Goal: Find specific page/section: Find specific page/section

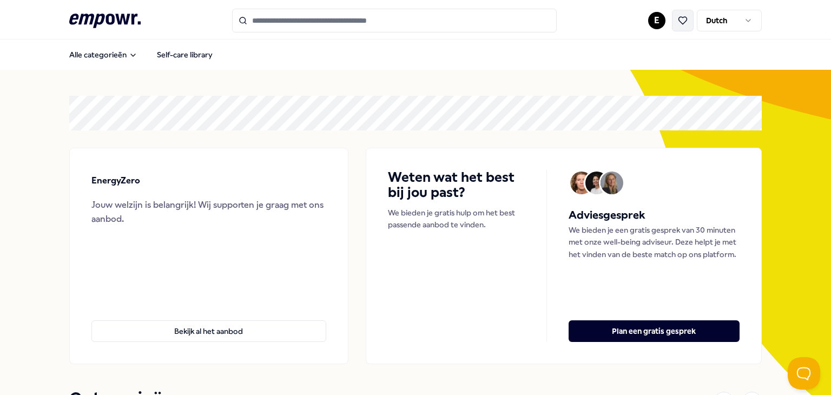
click at [673, 19] on button at bounding box center [683, 21] width 22 height 22
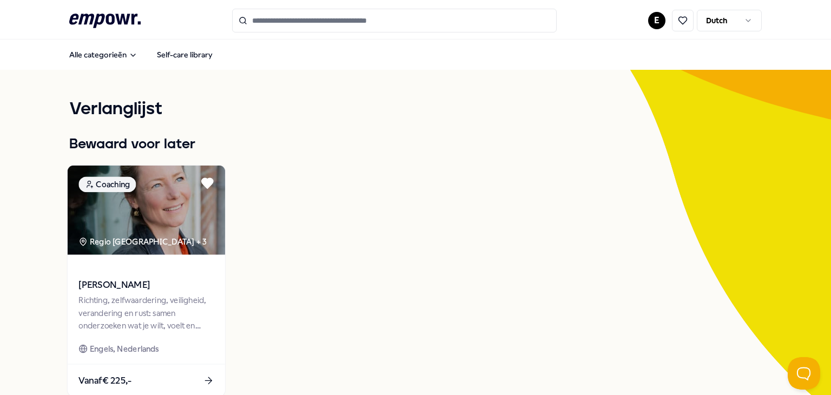
click at [166, 286] on span "[PERSON_NAME]" at bounding box center [145, 285] width 135 height 14
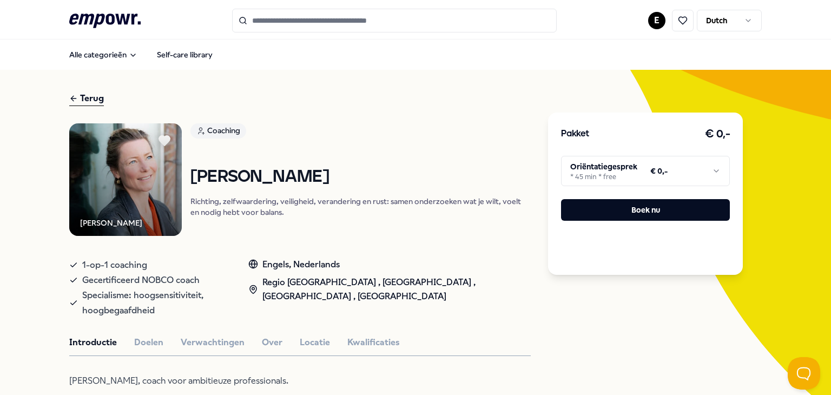
click at [637, 174] on html ".empowr-logo_svg__cls-1{fill:#03032f} E Dutch Alle categorieën Self-care librar…" at bounding box center [415, 197] width 831 height 395
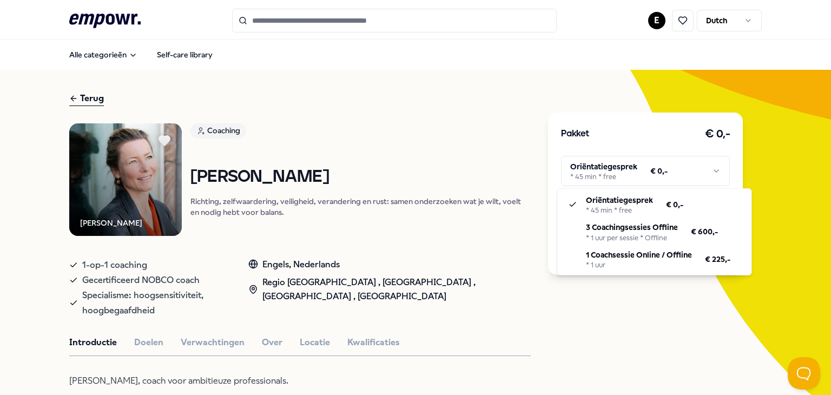
click at [788, 206] on html ".empowr-logo_svg__cls-1{fill:#03032f} E Dutch Alle categorieën Self-care librar…" at bounding box center [415, 197] width 831 height 395
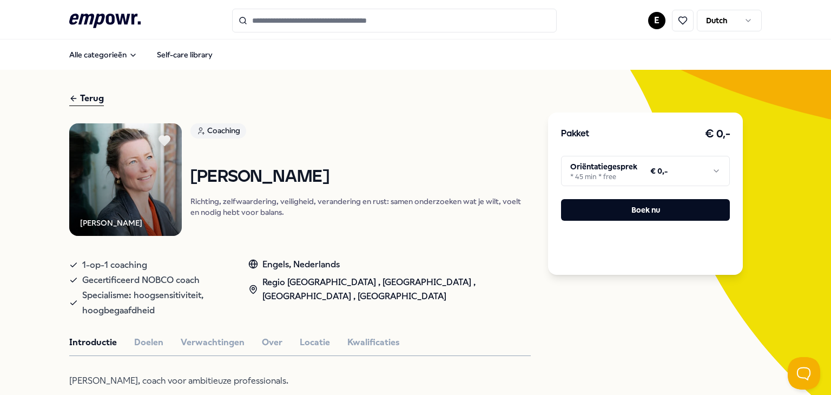
click at [686, 163] on html ".empowr-logo_svg__cls-1{fill:#03032f} E Dutch Alle categorieën Self-care librar…" at bounding box center [415, 197] width 831 height 395
